Goal: Information Seeking & Learning: Learn about a topic

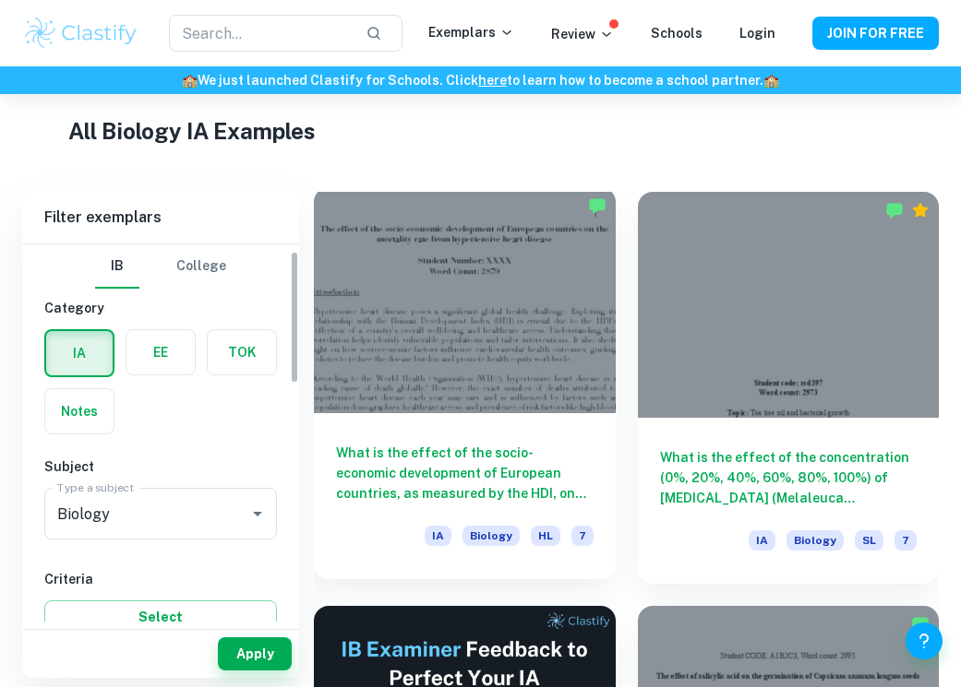
scroll to position [22, 0]
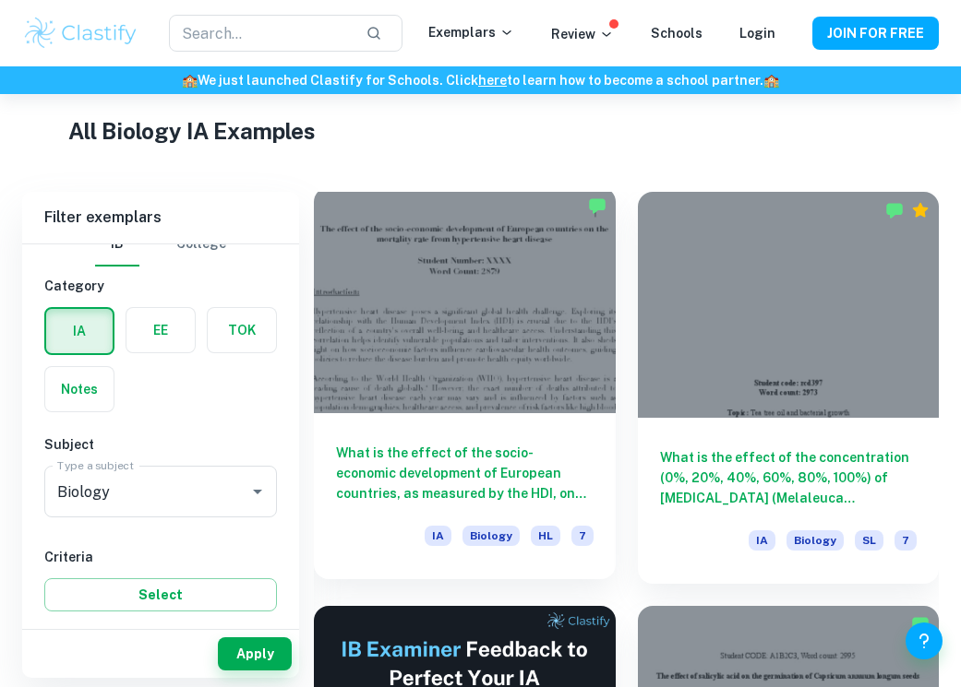
click at [421, 365] on div at bounding box center [465, 300] width 302 height 226
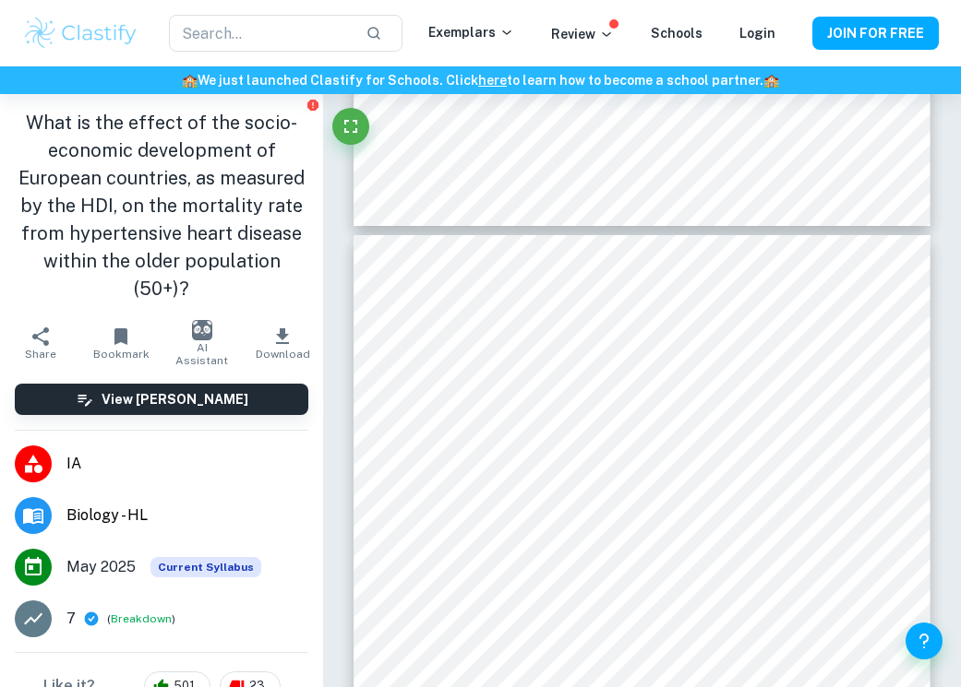
scroll to position [2351, 0]
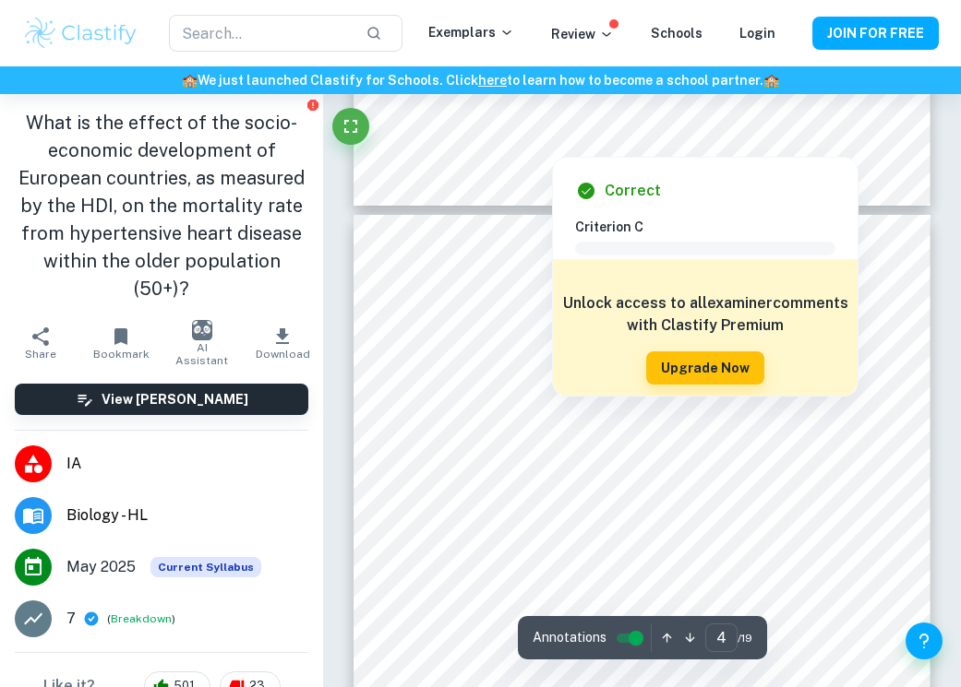
type input "3"
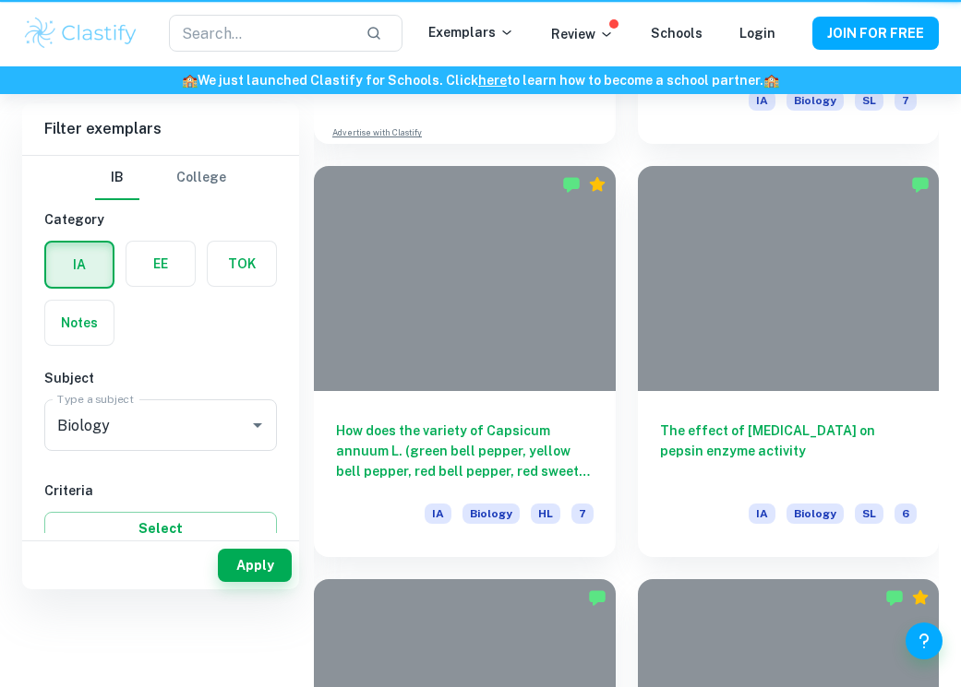
scroll to position [430, 0]
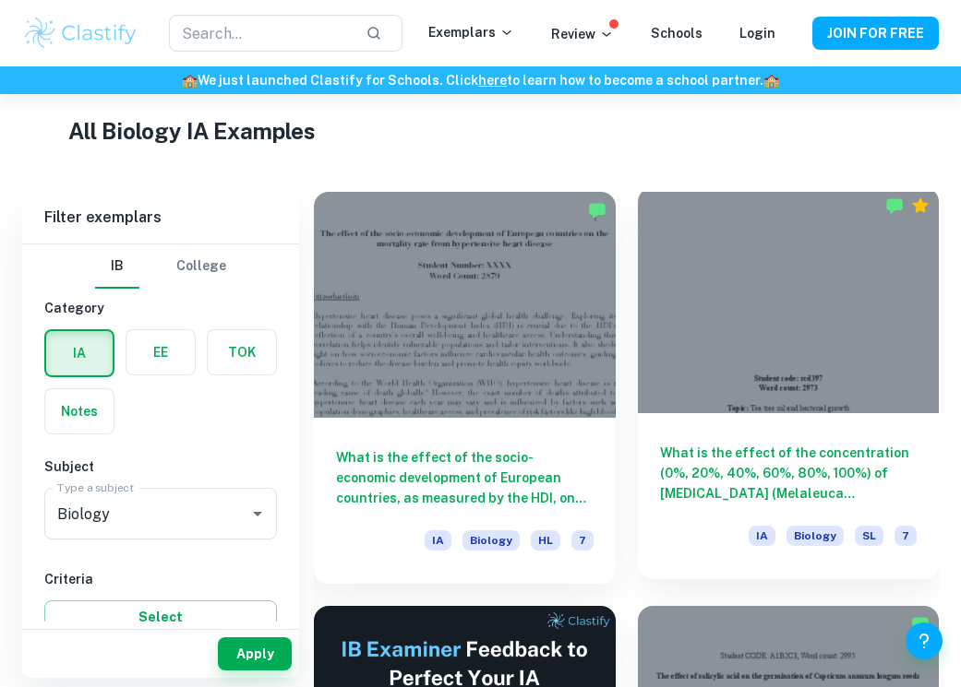
click at [759, 384] on div at bounding box center [789, 300] width 302 height 226
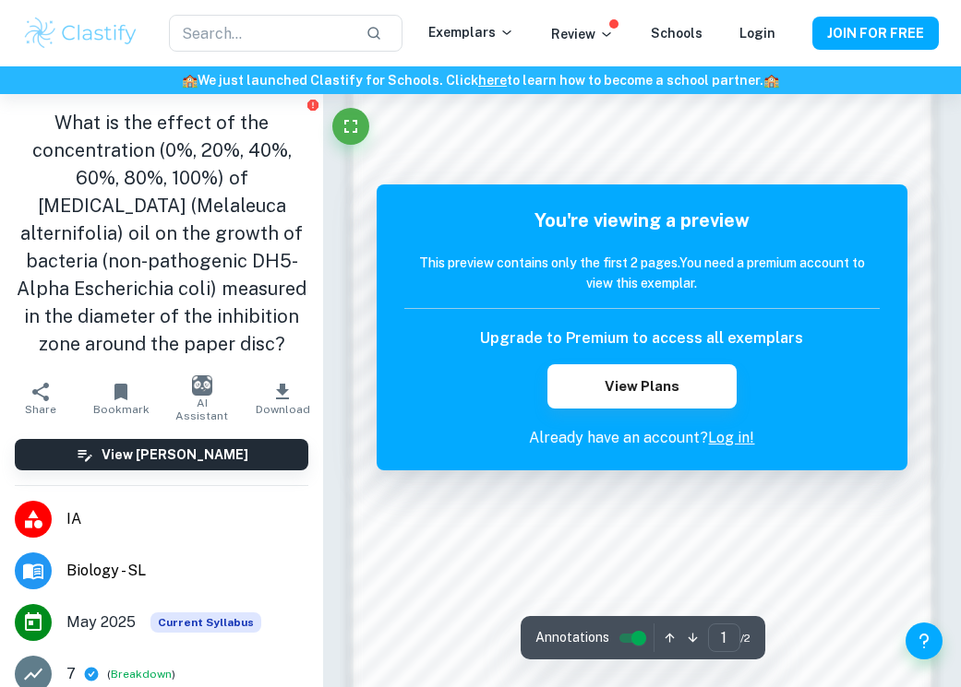
scroll to position [674, 0]
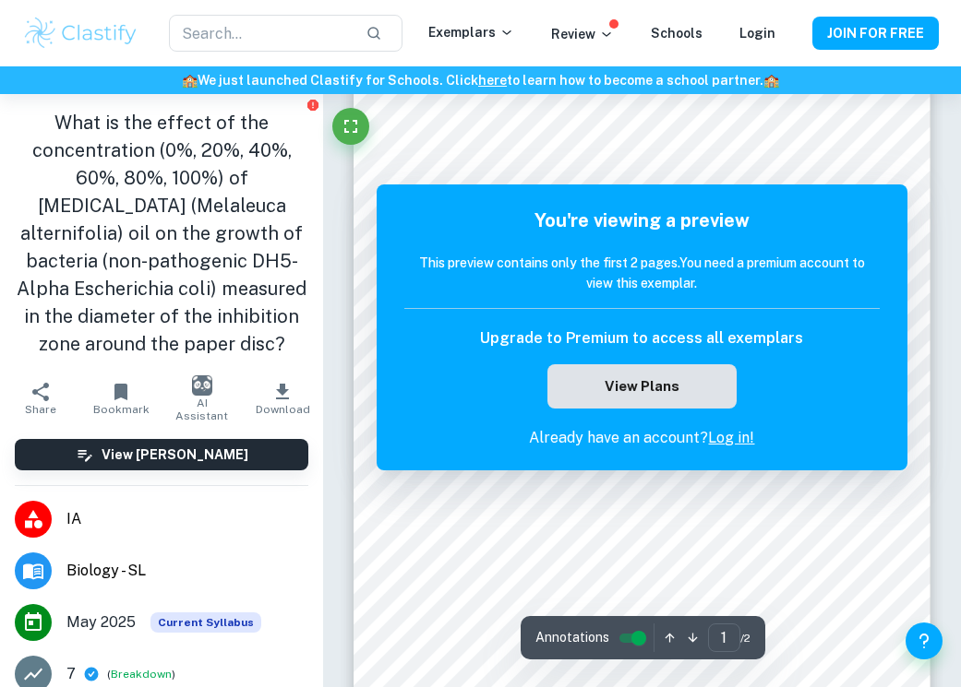
scroll to position [46, 0]
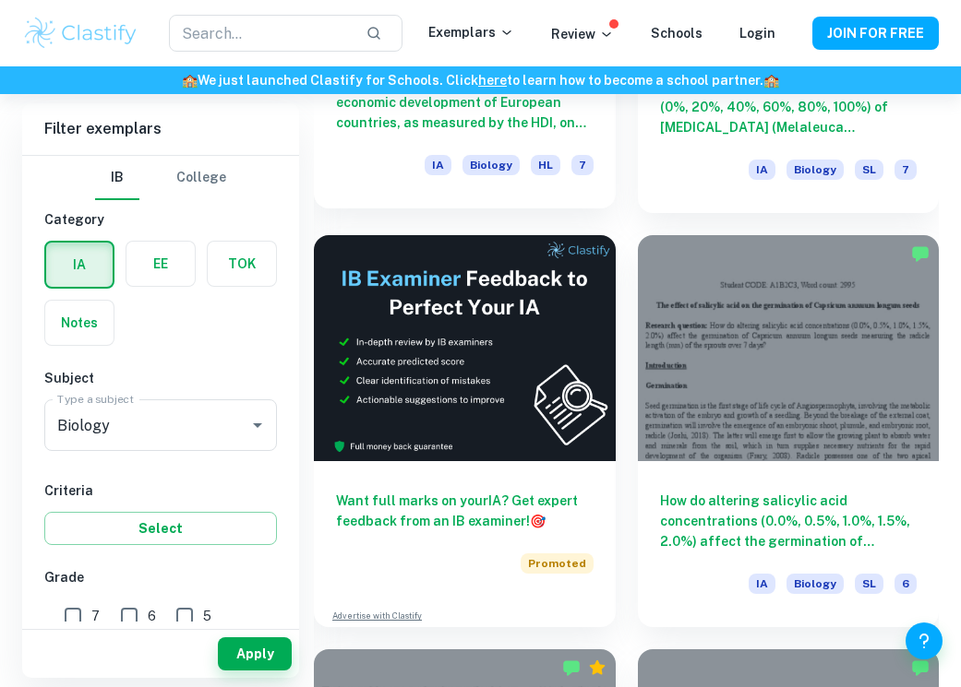
scroll to position [701, 0]
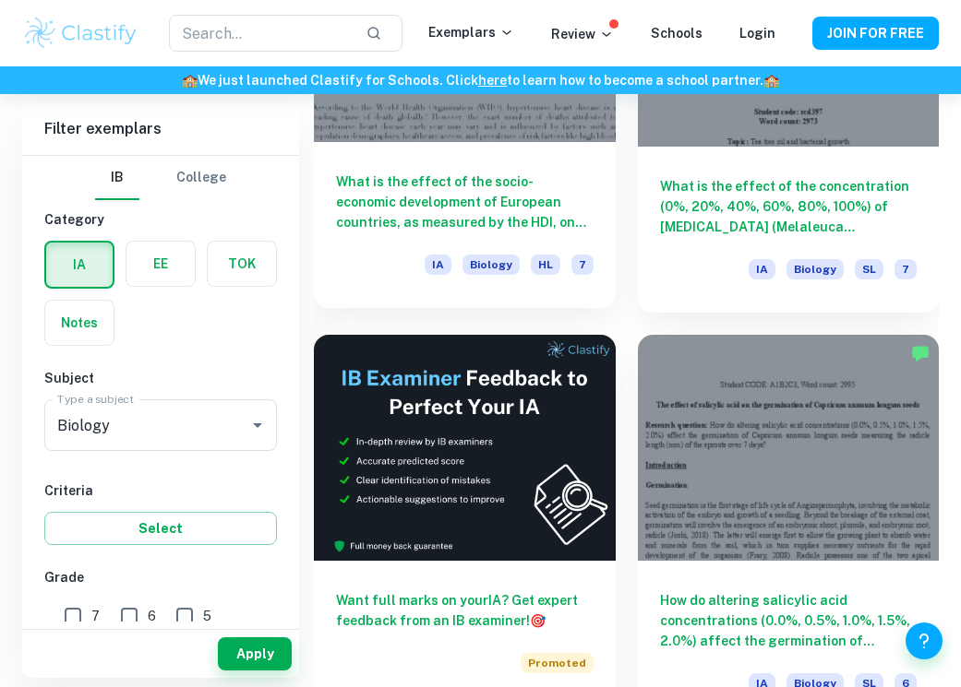
click at [498, 149] on div "What is the effect of the socio-economic development of European countries, as …" at bounding box center [465, 225] width 302 height 166
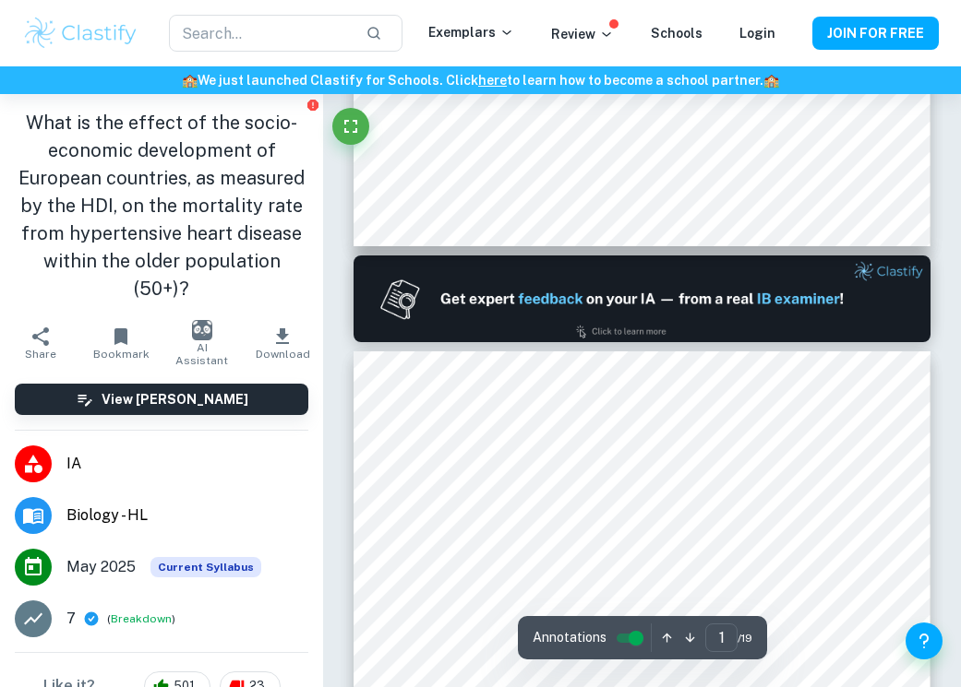
type input "2"
